Goal: Information Seeking & Learning: Learn about a topic

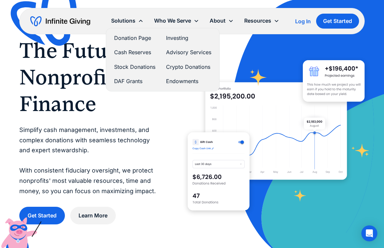
click at [172, 38] on link "Investing" at bounding box center [188, 38] width 45 height 9
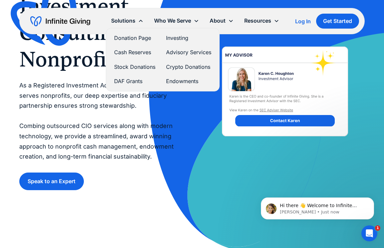
click at [121, 54] on link "Cash Reserves" at bounding box center [134, 52] width 41 height 9
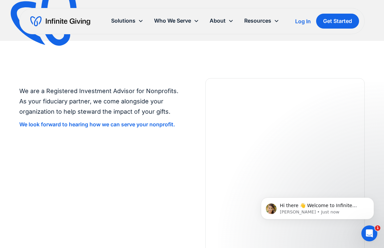
scroll to position [1090, 0]
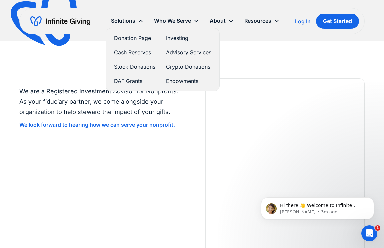
click at [178, 38] on link "Investing" at bounding box center [188, 38] width 45 height 9
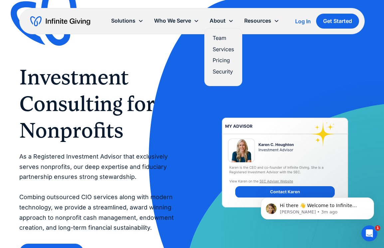
click at [217, 62] on link "Pricing" at bounding box center [223, 60] width 21 height 9
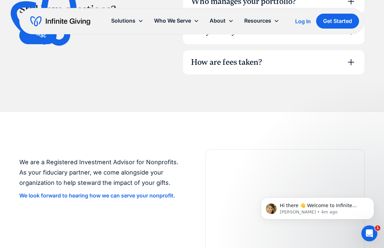
scroll to position [509, 0]
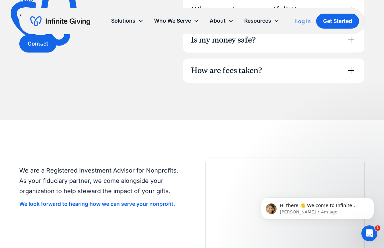
click at [194, 71] on div "How are fees taken?" at bounding box center [226, 70] width 71 height 11
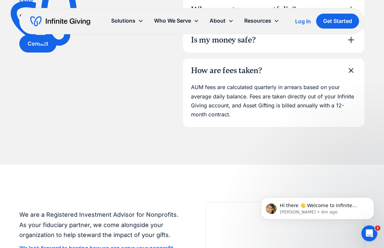
click at [354, 72] on icon at bounding box center [351, 70] width 15 height 15
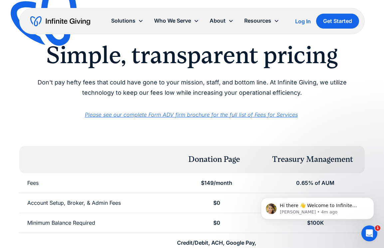
scroll to position [0, 0]
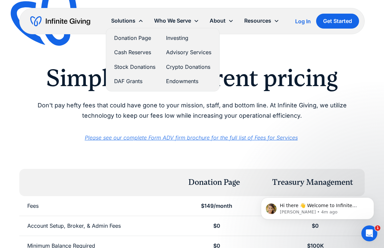
click at [125, 54] on link "Cash Reserves" at bounding box center [134, 52] width 41 height 9
